Goal: Transaction & Acquisition: Purchase product/service

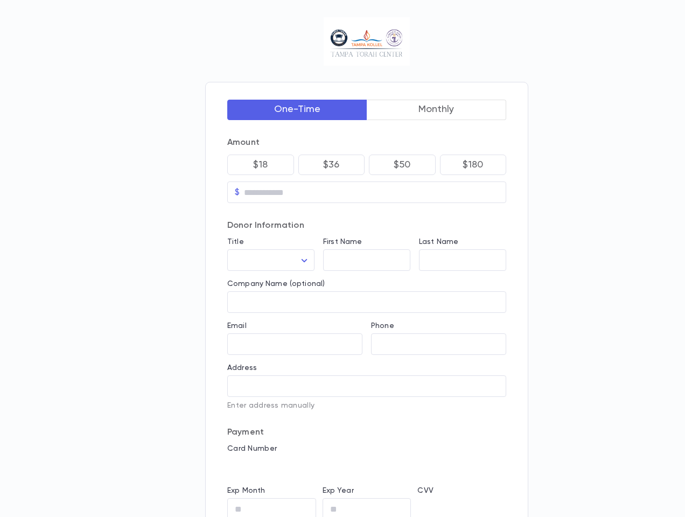
click at [297, 109] on button "One-Time" at bounding box center [297, 110] width 140 height 20
click at [437, 109] on button "Monthly" at bounding box center [437, 110] width 140 height 20
click at [261, 164] on p "$18" at bounding box center [260, 164] width 15 height 11
click at [332, 164] on p "$36" at bounding box center [331, 164] width 17 height 11
click at [402, 164] on p "$50" at bounding box center [402, 164] width 17 height 11
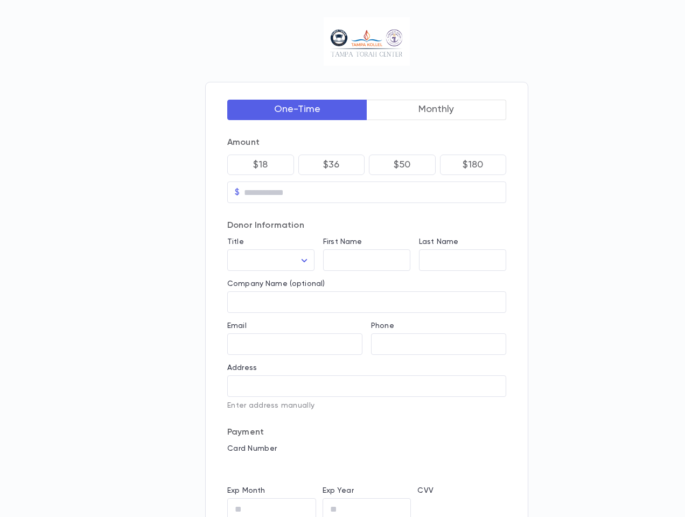
click at [473, 164] on p "$180" at bounding box center [473, 164] width 20 height 11
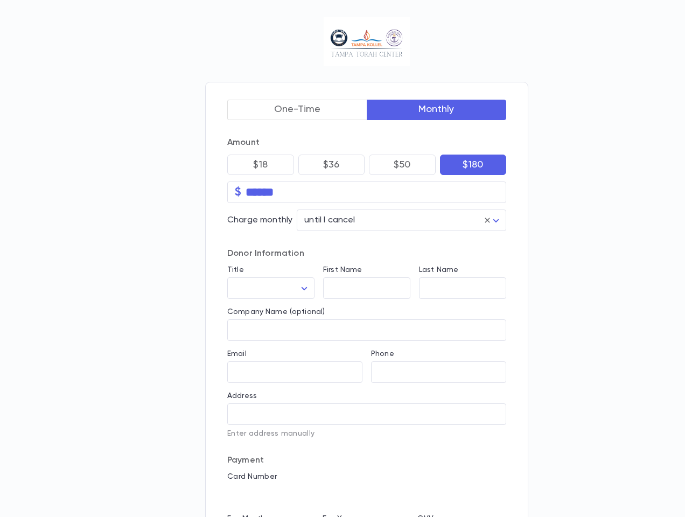
type input "******"
click at [367, 192] on input "******" at bounding box center [376, 192] width 261 height 17
click at [271, 260] on div "Title ​ ​" at bounding box center [267, 278] width 96 height 42
click at [367, 260] on div "First Name ​" at bounding box center [363, 278] width 96 height 42
click at [463, 260] on div "Last Name ​" at bounding box center [458, 278] width 96 height 42
